Goal: Task Accomplishment & Management: Use online tool/utility

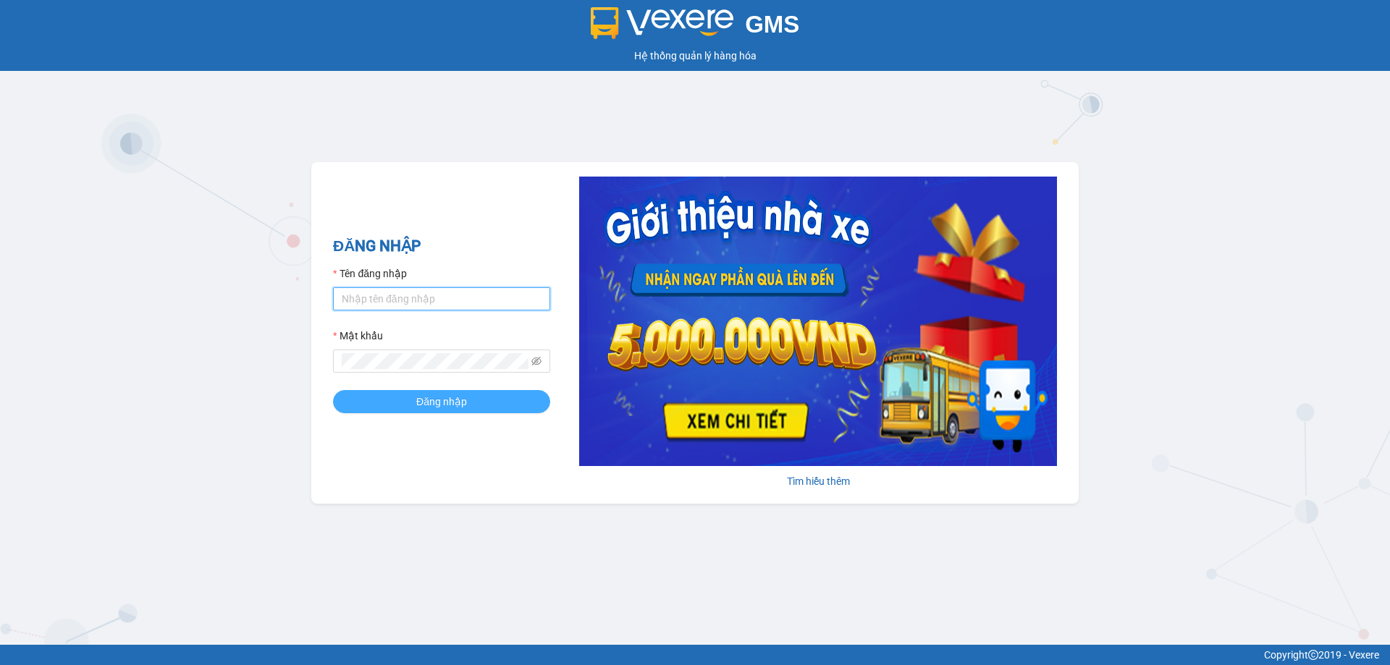
type input "tklinh.halan"
click at [431, 402] on span "Đăng nhập" at bounding box center [441, 402] width 51 height 16
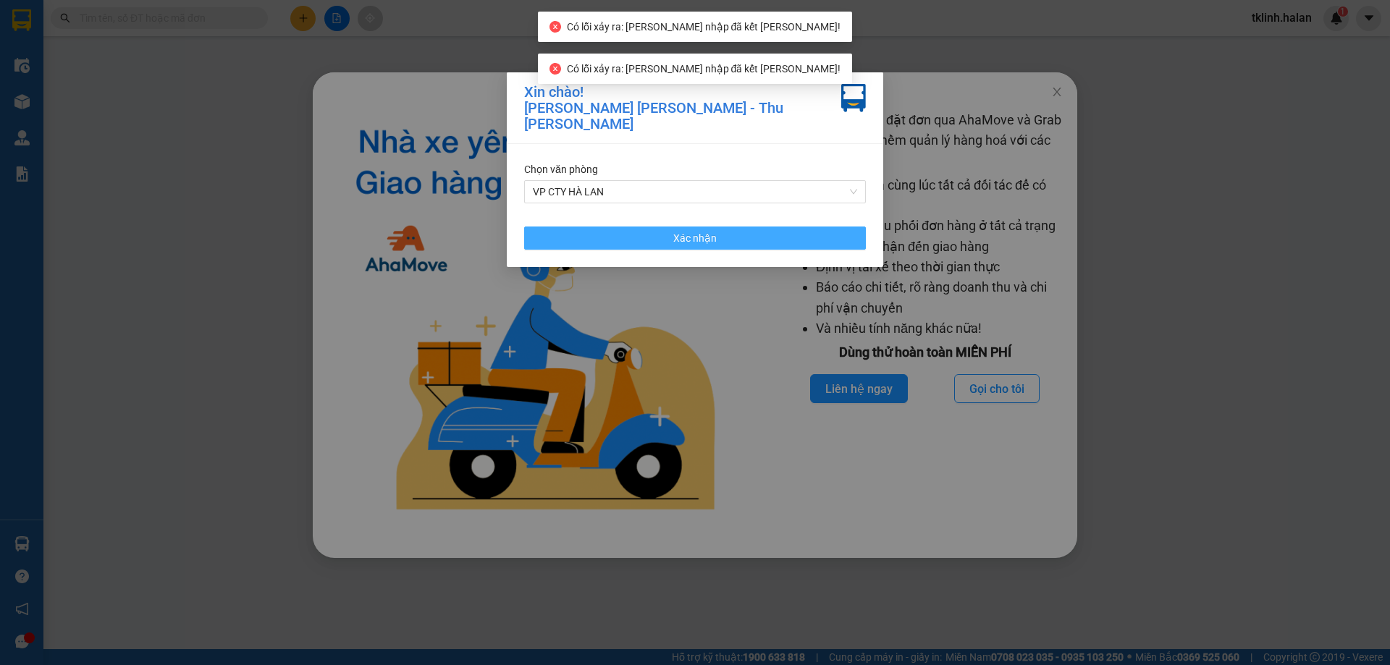
click at [774, 227] on button "Xác nhận" at bounding box center [695, 238] width 342 height 23
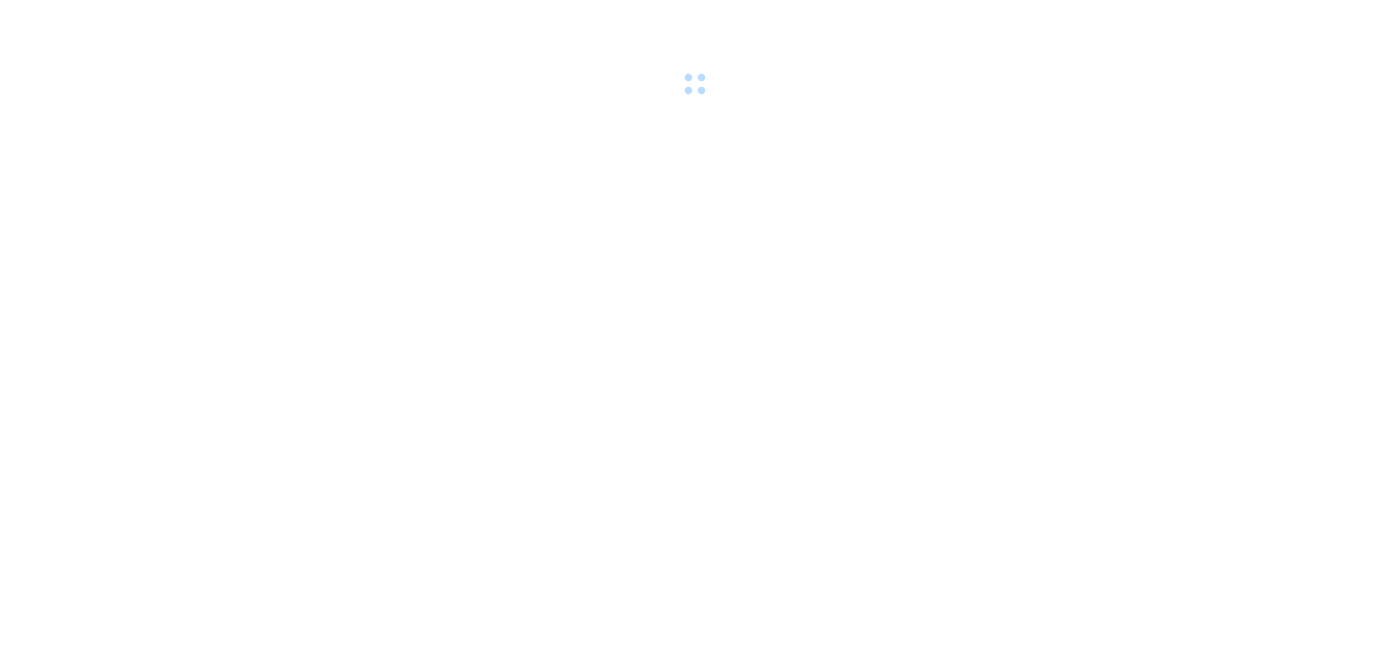
click at [1055, 91] on div at bounding box center [695, 50] width 1390 height 100
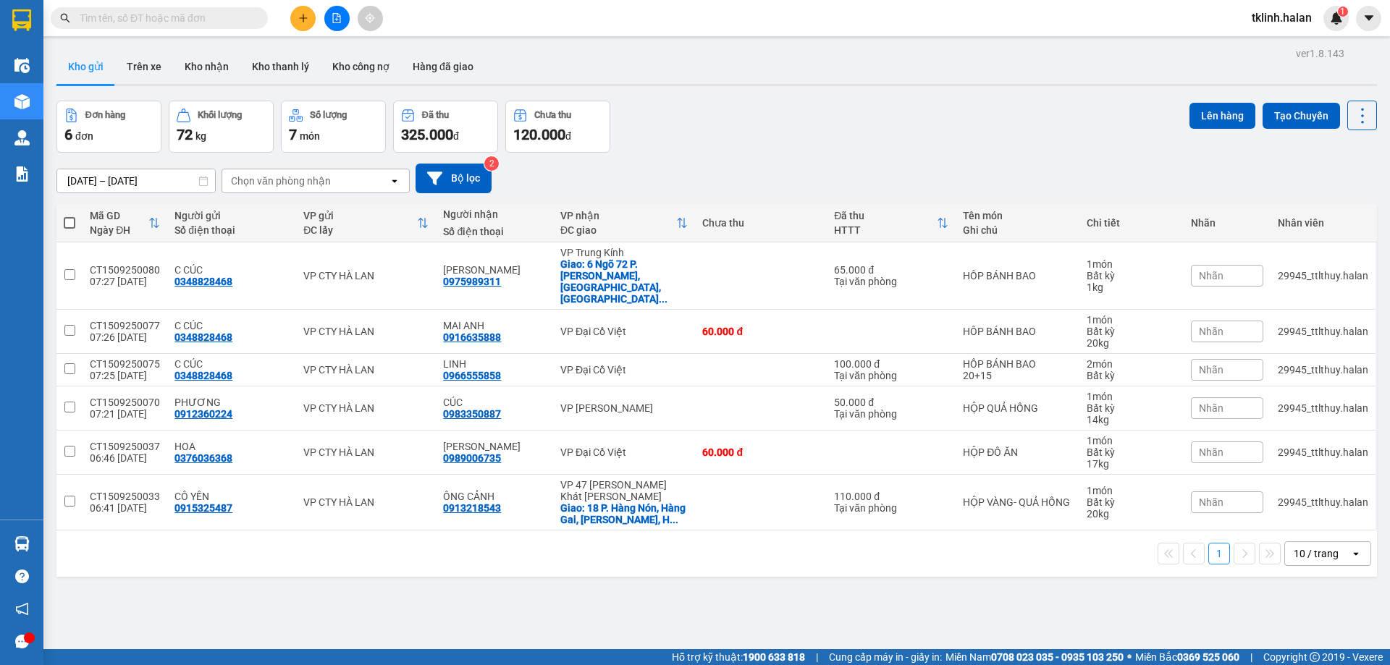
click at [180, 20] on input "text" at bounding box center [165, 18] width 171 height 16
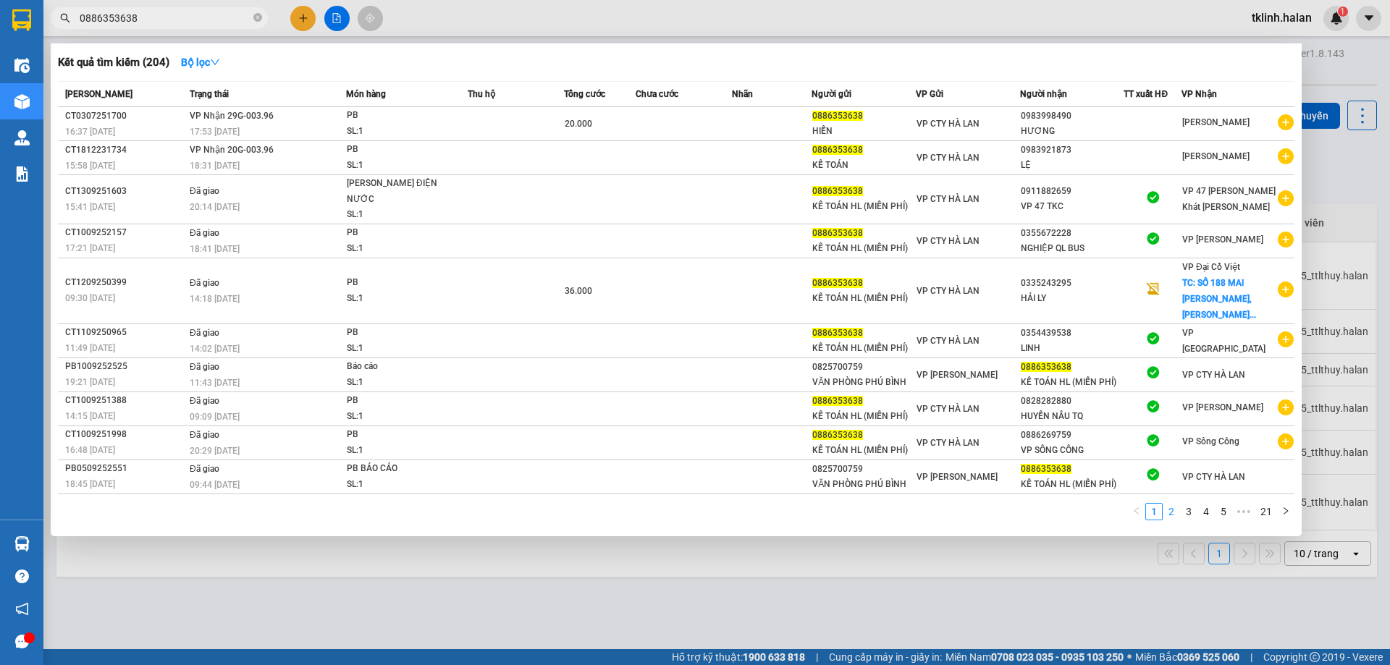
type input "0886353638"
click at [1172, 504] on link "2" at bounding box center [1171, 512] width 16 height 16
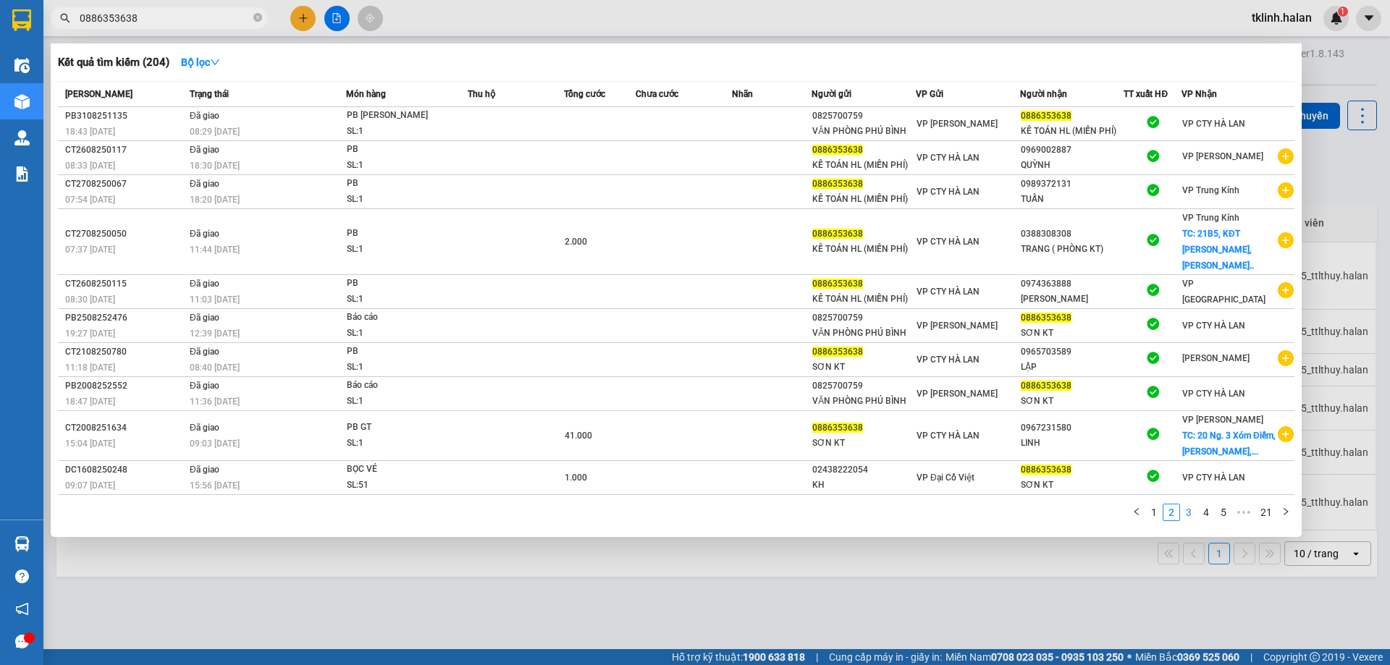
click at [1188, 504] on link "3" at bounding box center [1188, 512] width 16 height 16
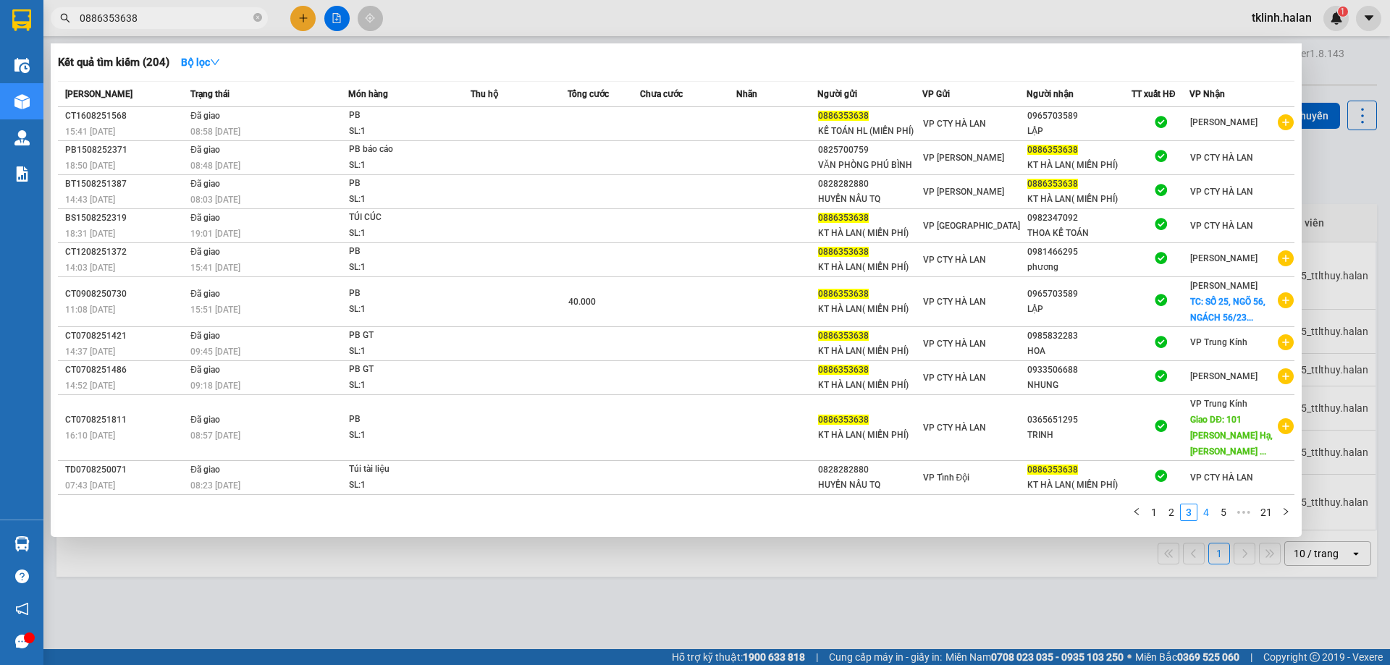
click at [1207, 504] on link "4" at bounding box center [1206, 512] width 16 height 16
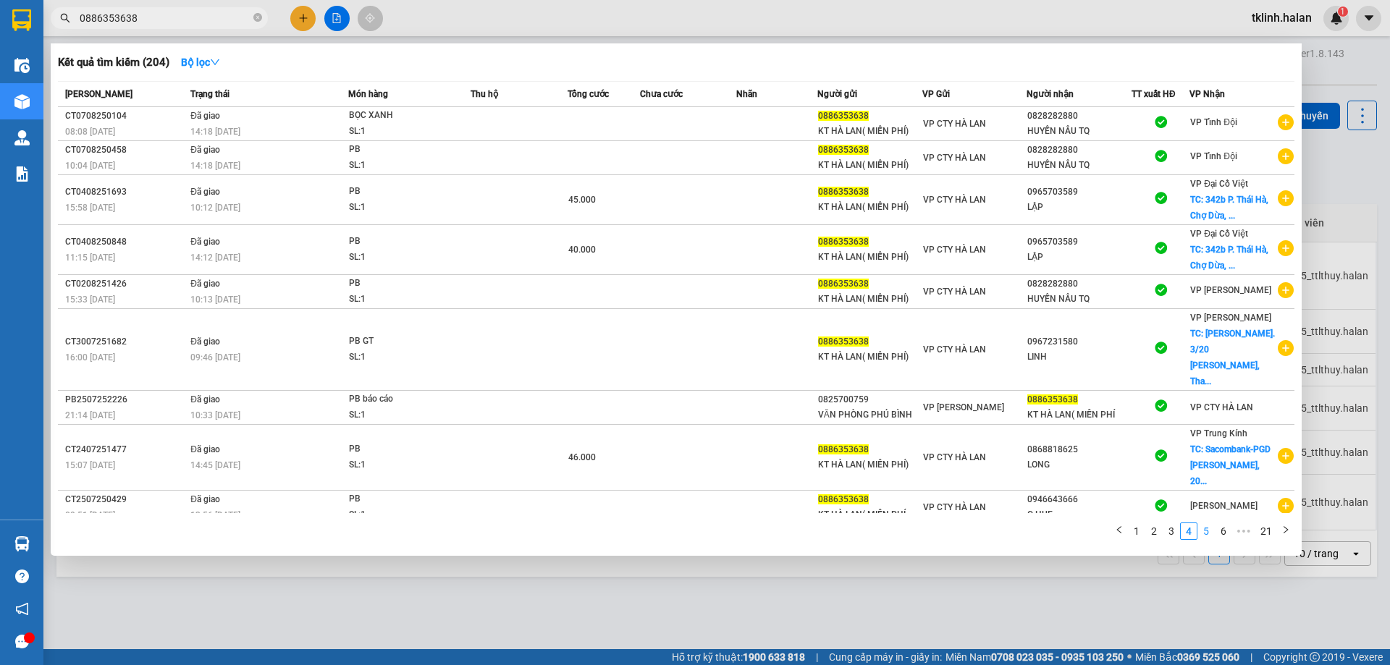
click at [1210, 530] on link "5" at bounding box center [1206, 531] width 16 height 16
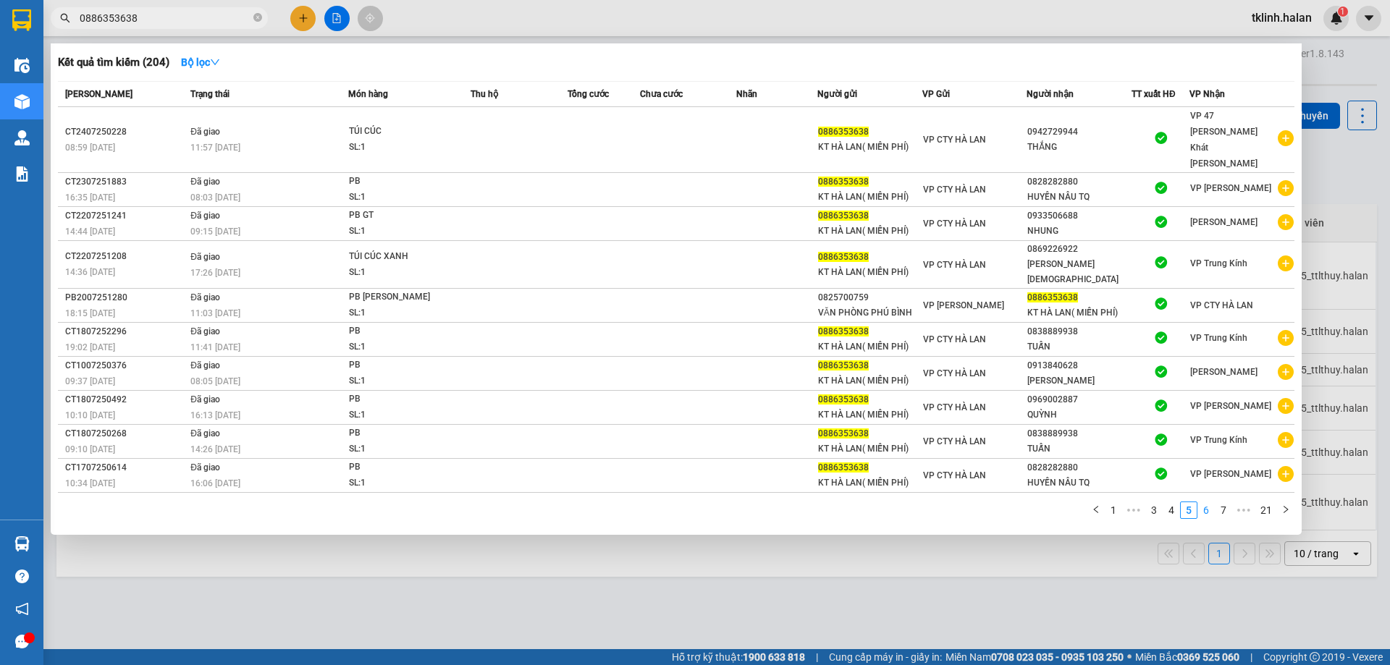
click at [1205, 502] on link "6" at bounding box center [1206, 510] width 16 height 16
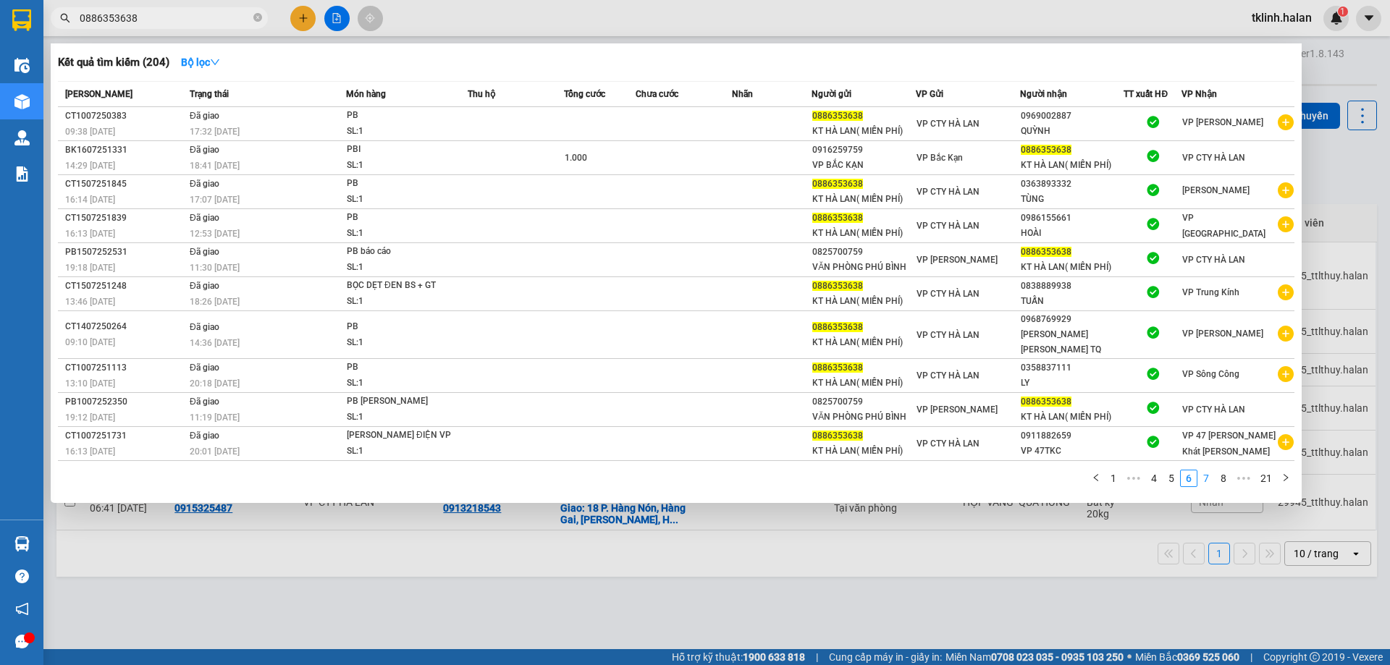
click at [1207, 470] on link "7" at bounding box center [1206, 478] width 16 height 16
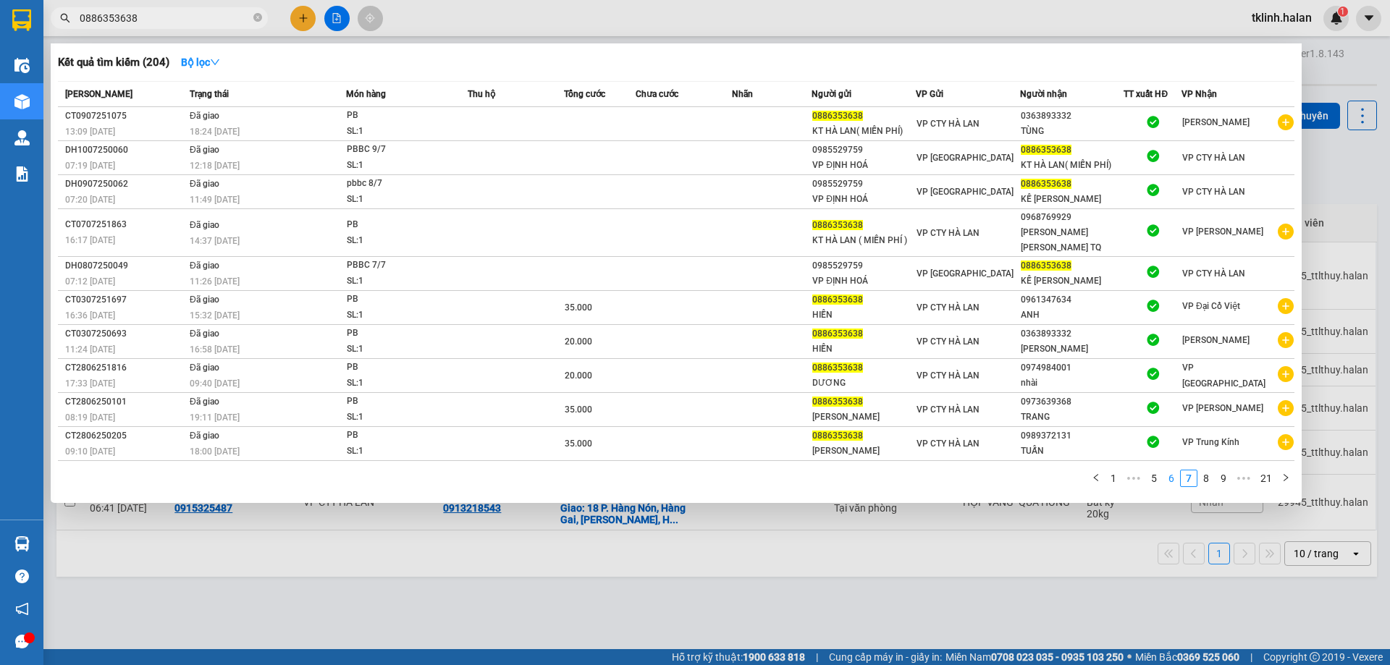
click at [1175, 470] on link "6" at bounding box center [1171, 478] width 16 height 16
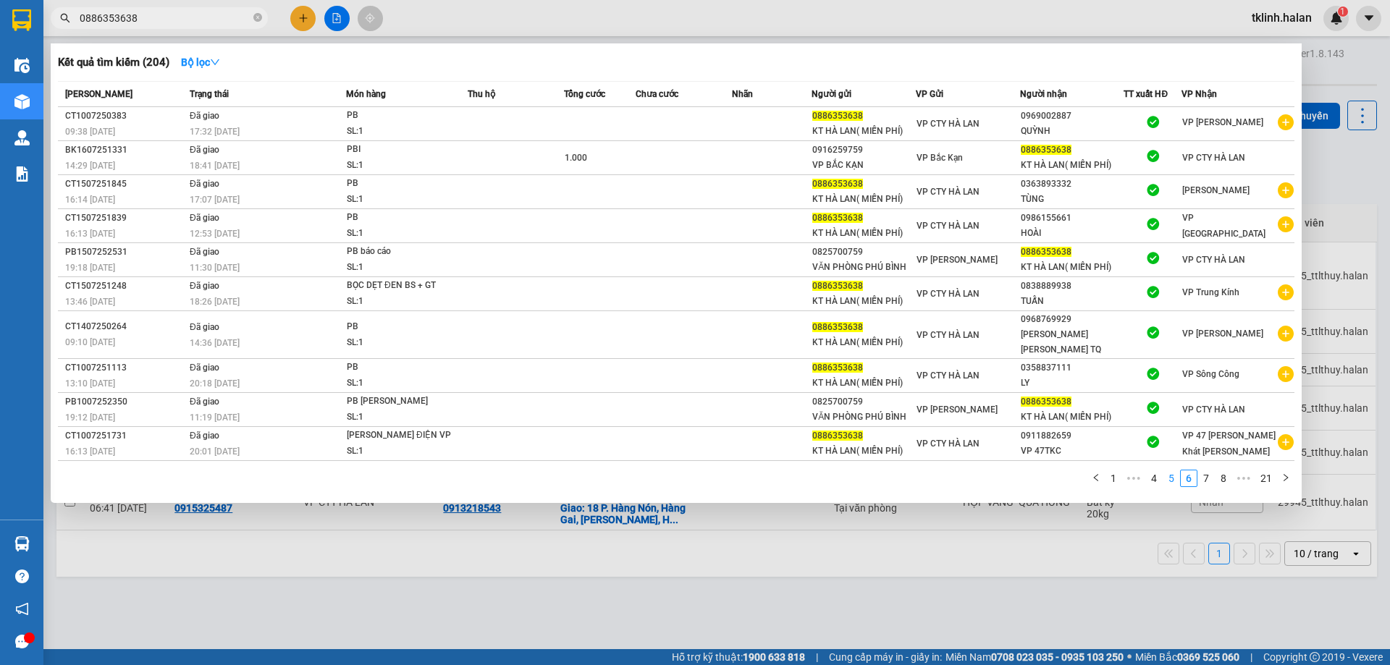
click at [1167, 470] on link "5" at bounding box center [1171, 478] width 16 height 16
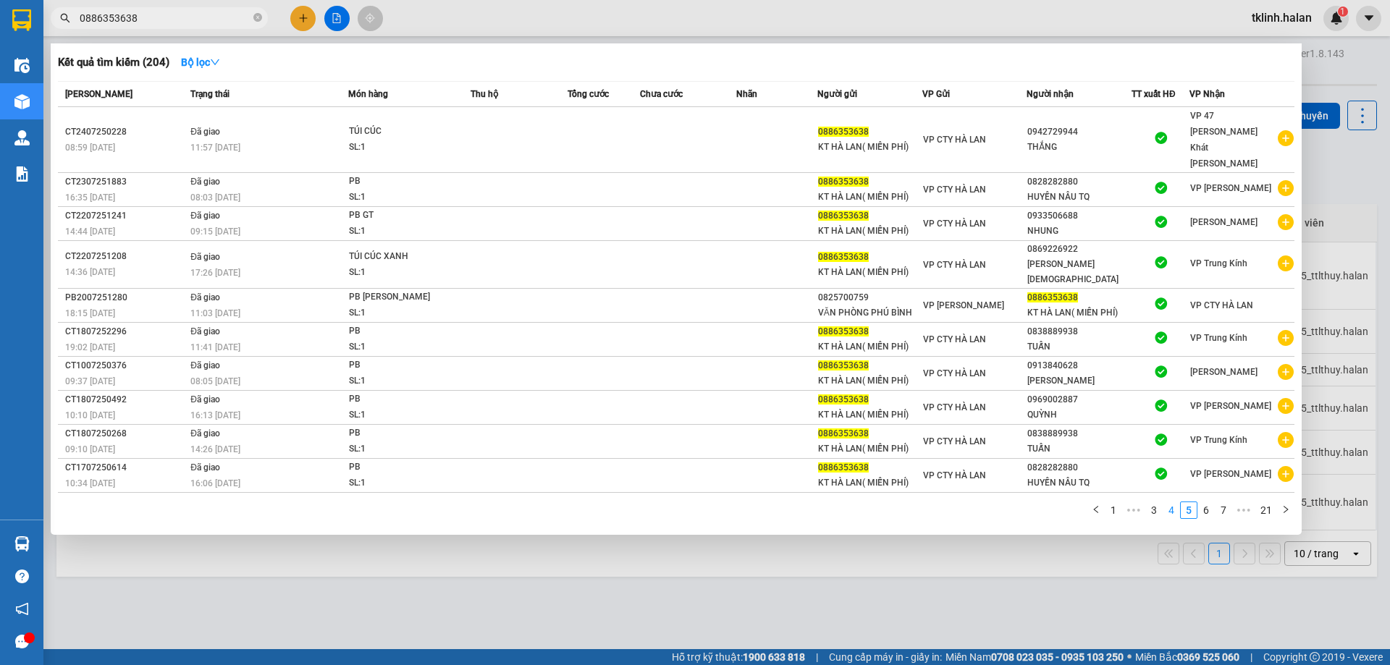
click at [1169, 502] on link "4" at bounding box center [1171, 510] width 16 height 16
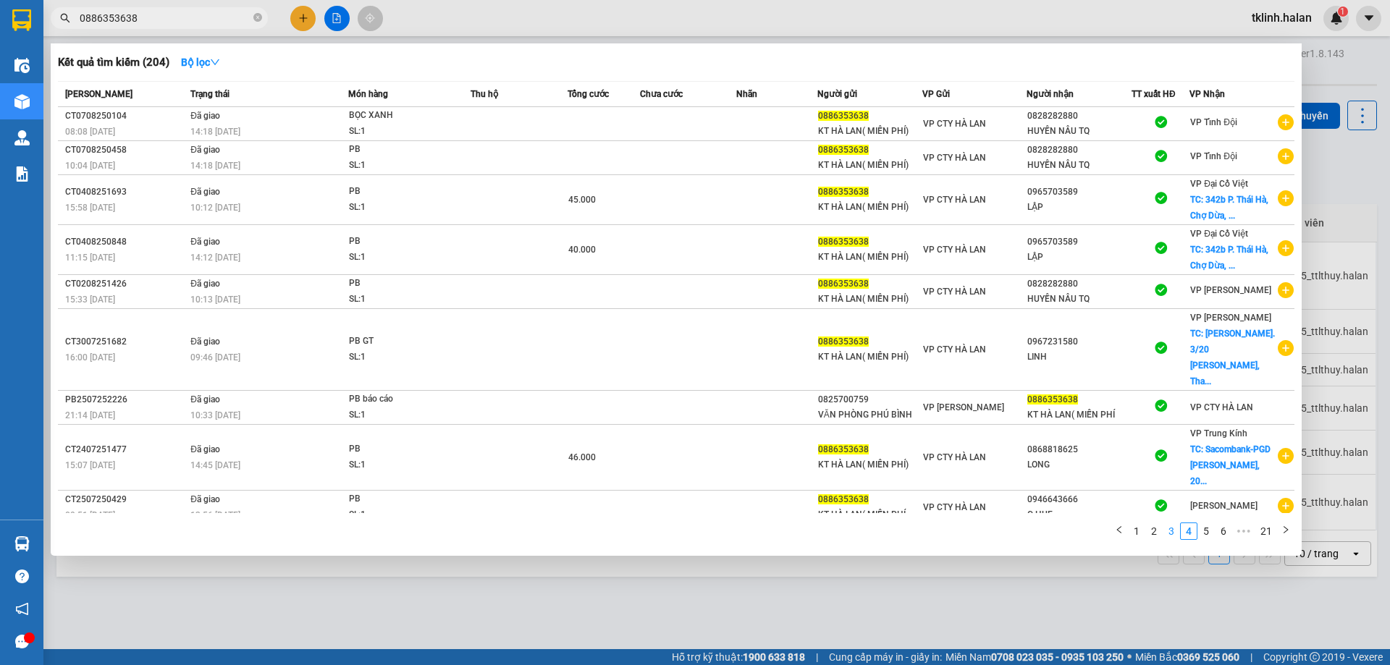
click at [1173, 531] on link "3" at bounding box center [1171, 531] width 16 height 16
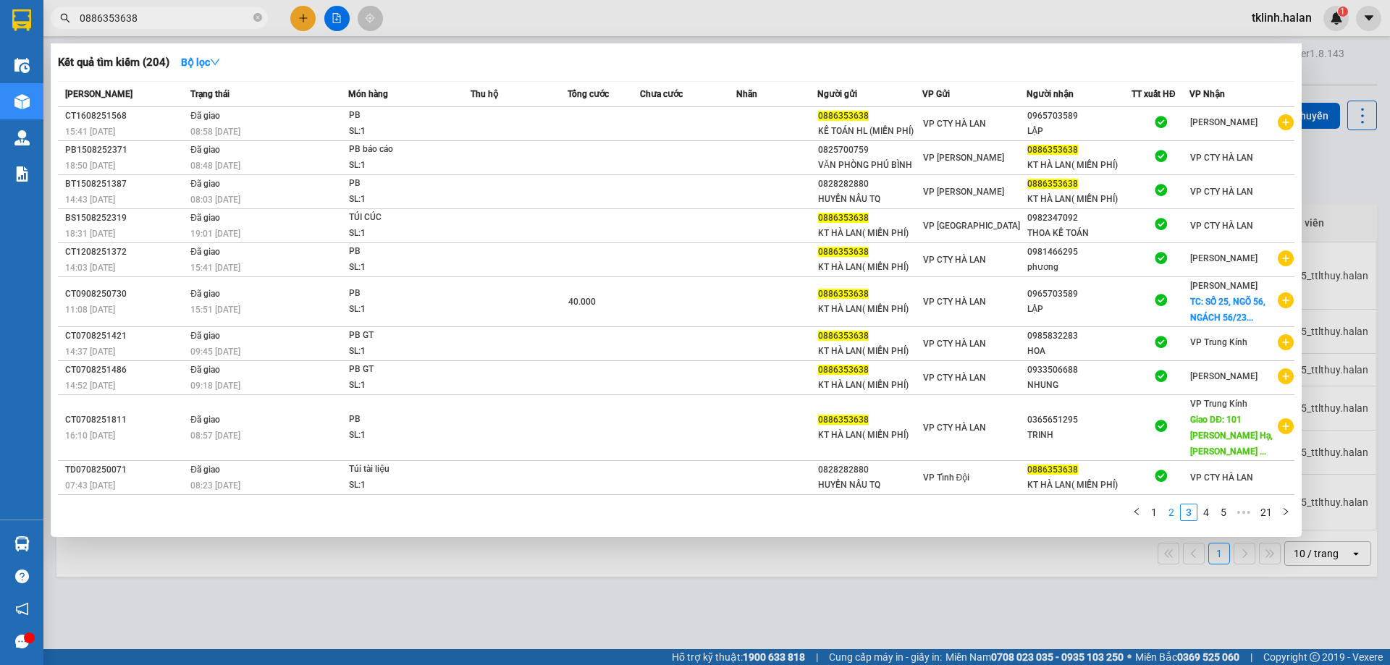
click at [1172, 504] on link "2" at bounding box center [1171, 512] width 16 height 16
